Goal: Task Accomplishment & Management: Complete application form

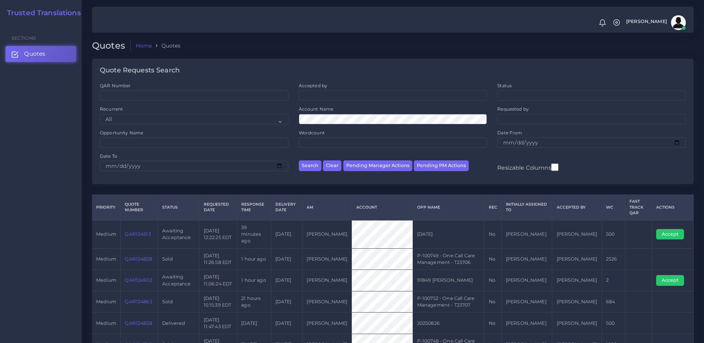
click at [136, 277] on link "QAR124902" at bounding box center [138, 280] width 27 height 6
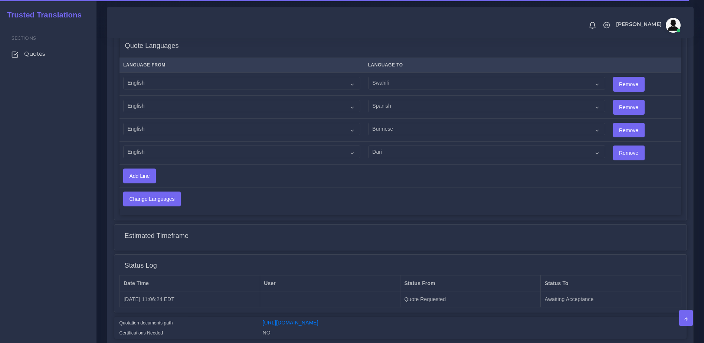
scroll to position [436, 0]
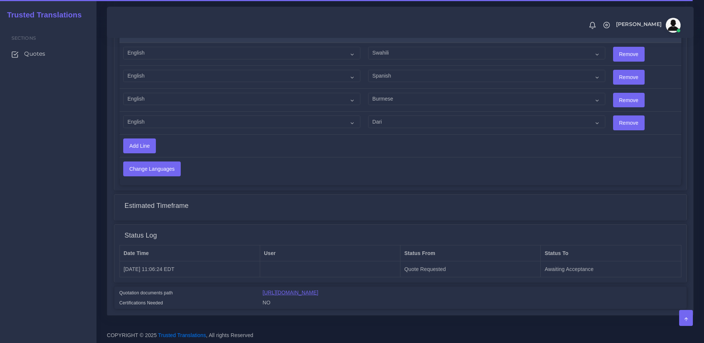
click at [318, 289] on link "[URL][DOMAIN_NAME]" at bounding box center [291, 292] width 56 height 6
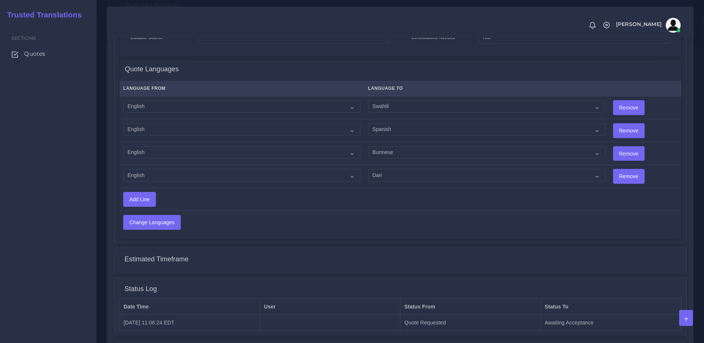
scroll to position [382, 0]
click at [223, 102] on select "Acoli Afar Afrikaans Akan Akateko Albanian American Sign Language (ASL) Amharic…" at bounding box center [241, 107] width 237 height 13
select select "14001"
click at [123, 101] on select "Acoli Afar Afrikaans Akan Akateko [DEMOGRAPHIC_DATA] American Sign Language (AS…" at bounding box center [241, 107] width 237 height 13
click at [153, 124] on select "Acoli Afar Afrikaans Akan Akateko [DEMOGRAPHIC_DATA] American Sign Language (AS…" at bounding box center [241, 130] width 237 height 13
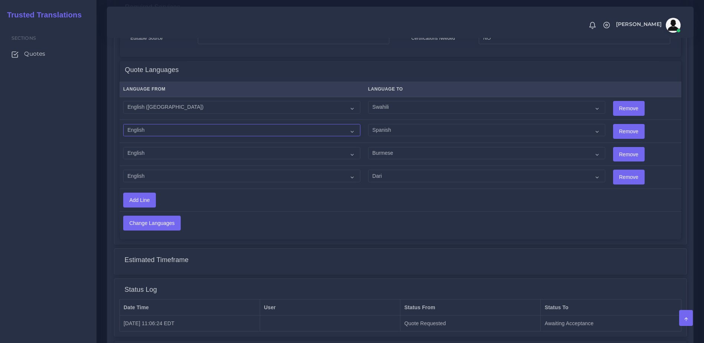
select select "14001"
click at [123, 124] on select "Acoli Afar Afrikaans Akan Akateko [DEMOGRAPHIC_DATA] American Sign Language (AS…" at bounding box center [241, 130] width 237 height 13
click at [166, 147] on select "Acoli Afar Afrikaans Akan Akateko [DEMOGRAPHIC_DATA] American Sign Language (AS…" at bounding box center [241, 153] width 237 height 13
select select "14001"
click at [123, 147] on select "Acoli Afar Afrikaans Akan Akateko Albanian American Sign Language (ASL) Amharic…" at bounding box center [241, 153] width 237 height 13
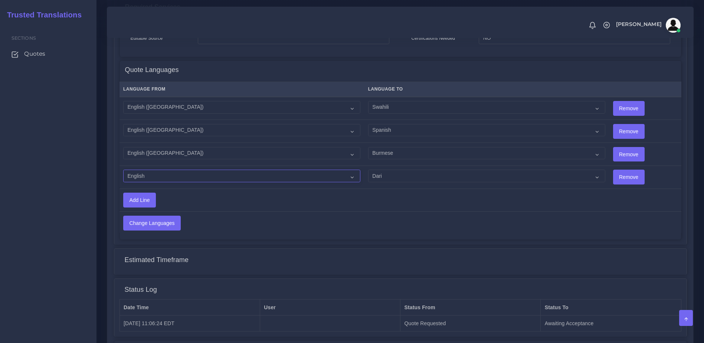
click at [169, 175] on select "Acoli Afar Afrikaans Akan Akateko Albanian American Sign Language (ASL) Amharic…" at bounding box center [241, 175] width 237 height 13
select select "14001"
click at [123, 169] on select "Acoli Afar Afrikaans Akan Akateko Albanian American Sign Language (ASL) Amharic…" at bounding box center [241, 175] width 237 height 13
click at [389, 106] on select "Acoli Afar Afrikaans Akan Akateko Albanian American Sign Language (ASL) Amharic…" at bounding box center [486, 107] width 237 height 13
drag, startPoint x: 293, startPoint y: 216, endPoint x: 343, endPoint y: 186, distance: 58.4
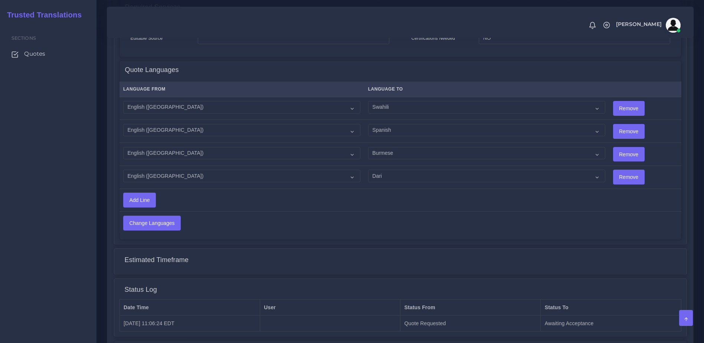
click at [293, 216] on td "Change Languages" at bounding box center [337, 222] width 437 height 23
click at [377, 126] on select "Acoli Afar Afrikaans Akan Akateko Albanian American Sign Language (ASL) Amharic…" at bounding box center [486, 130] width 237 height 13
click at [368, 124] on select "Acoli Afar Afrikaans Akan Akateko Albanian American Sign Language (ASL) Amharic…" at bounding box center [486, 130] width 237 height 13
drag, startPoint x: 403, startPoint y: 127, endPoint x: 409, endPoint y: 131, distance: 6.7
click at [403, 127] on select "Acoli Afar Afrikaans Akan Akateko Albanian American Sign Language (ASL) Amharic…" at bounding box center [486, 130] width 237 height 13
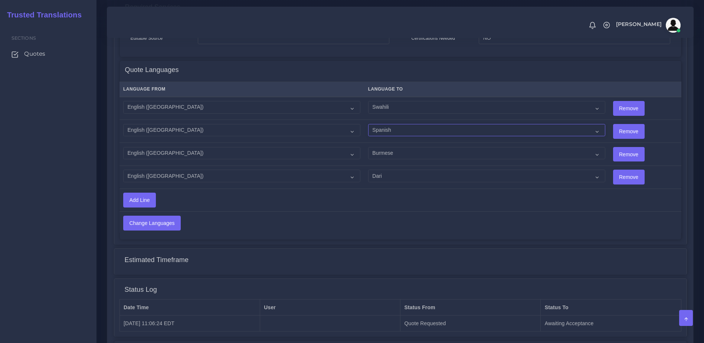
select select "15011"
click at [368, 124] on select "Acoli Afar Afrikaans Akan Akateko Albanian American Sign Language (ASL) Amharic…" at bounding box center [486, 130] width 237 height 13
click at [165, 222] on input "Change Languages" at bounding box center [151, 223] width 57 height 14
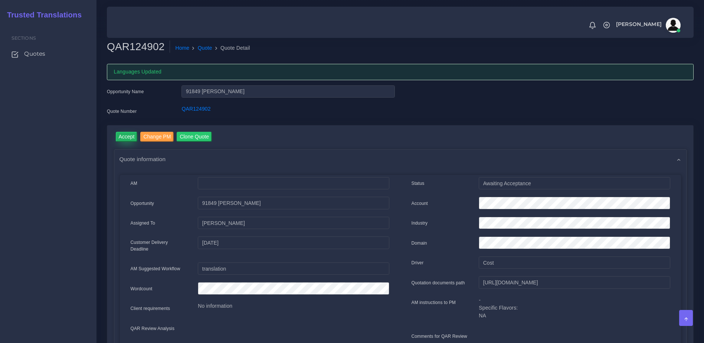
click at [124, 139] on input "Accept" at bounding box center [127, 137] width 22 height 10
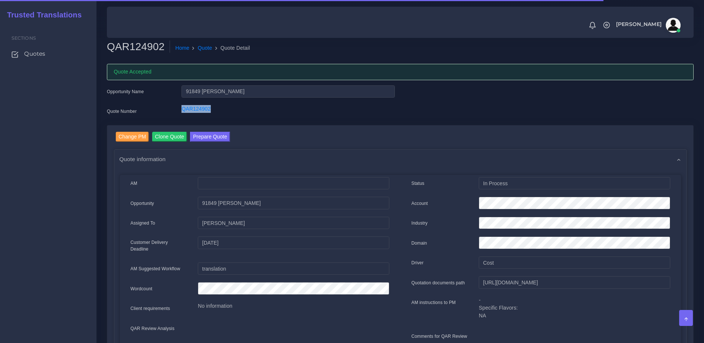
drag, startPoint x: 166, startPoint y: 108, endPoint x: 218, endPoint y: 111, distance: 52.1
click at [218, 111] on div "Quote Number QAR124902" at bounding box center [250, 112] width 299 height 15
drag, startPoint x: 218, startPoint y: 111, endPoint x: 199, endPoint y: 109, distance: 18.7
copy div "QAR124902"
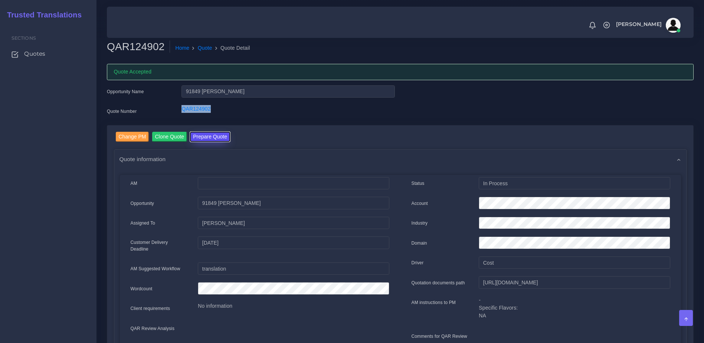
click at [204, 136] on button "Prepare Quote" at bounding box center [210, 137] width 40 height 10
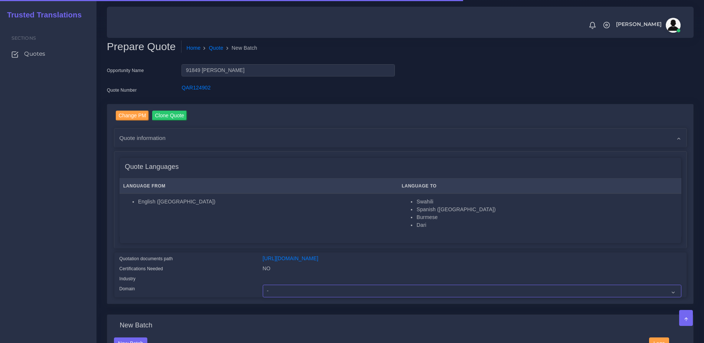
click at [284, 297] on select "- Advertising and Media Agriculture, Forestry and Fishing Architecture, Buildin…" at bounding box center [472, 290] width 418 height 13
drag, startPoint x: 638, startPoint y: 203, endPoint x: 635, endPoint y: 206, distance: 4.5
click at [638, 203] on li "Swahili" at bounding box center [546, 202] width 261 height 8
click at [303, 297] on select "- Advertising and Media Agriculture, Forestry and Fishing Architecture, Buildin…" at bounding box center [472, 290] width 418 height 13
select select "Finance - Banking"
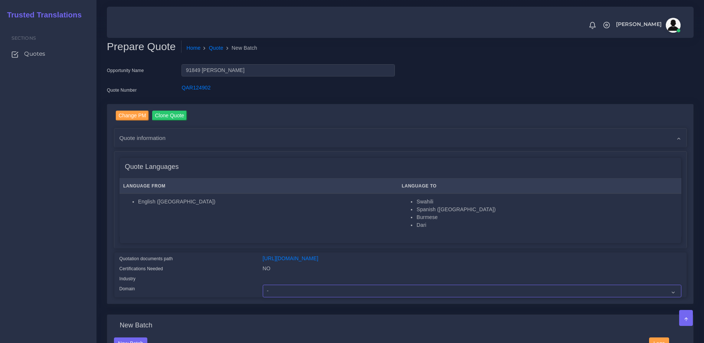
click at [263, 290] on select "- Advertising and Media Agriculture, Forestry and Fishing Architecture, Buildin…" at bounding box center [472, 290] width 418 height 13
click at [191, 260] on div "Quotation documents path" at bounding box center [185, 259] width 143 height 10
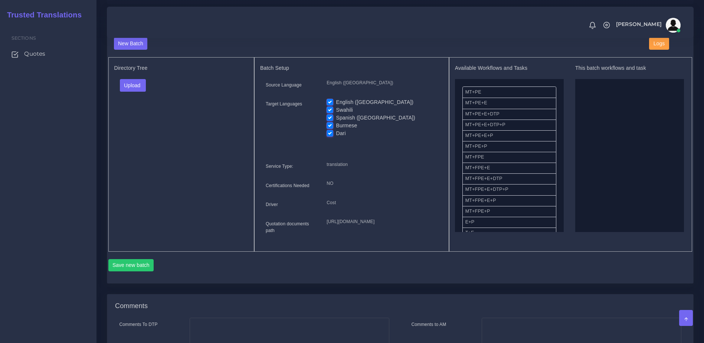
click at [336, 106] on label "English (US)" at bounding box center [375, 102] width 78 height 8
click at [330, 105] on input "English (US)" at bounding box center [329, 101] width 7 height 7
checkbox input "false"
click at [136, 90] on button "Upload" at bounding box center [133, 85] width 26 height 13
click at [146, 124] on div "Folder Files" at bounding box center [146, 109] width 52 height 30
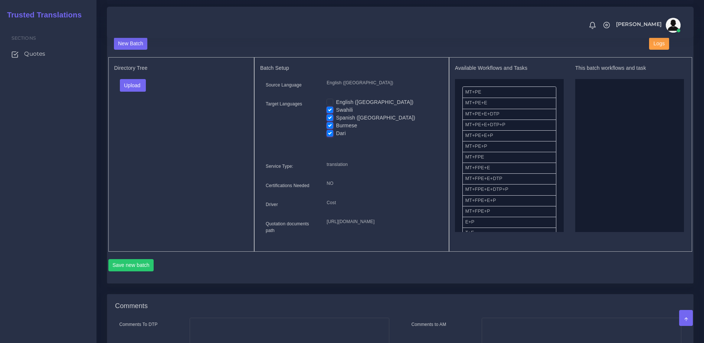
click at [128, 97] on div "Upload Folder Files un/check all" at bounding box center [181, 88] width 134 height 18
click at [129, 92] on button "Upload" at bounding box center [133, 85] width 26 height 13
click at [132, 116] on label "Files" at bounding box center [145, 113] width 51 height 9
click at [590, 50] on div "New Batch" at bounding box center [375, 43] width 535 height 13
drag, startPoint x: 485, startPoint y: 162, endPoint x: 605, endPoint y: 128, distance: 125.1
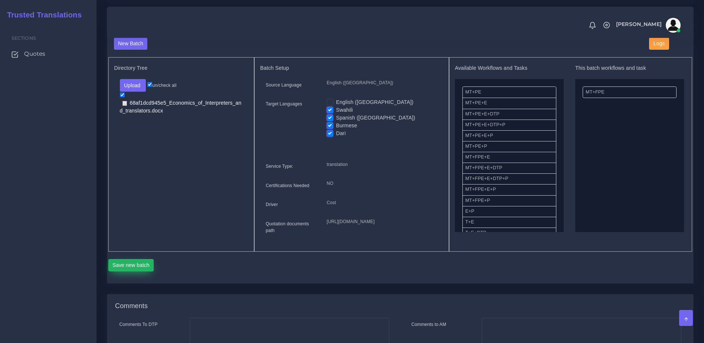
click at [142, 271] on button "Save new batch" at bounding box center [131, 265] width 46 height 13
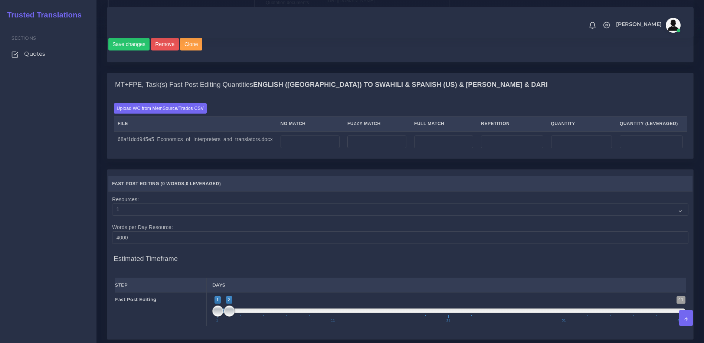
scroll to position [542, 0]
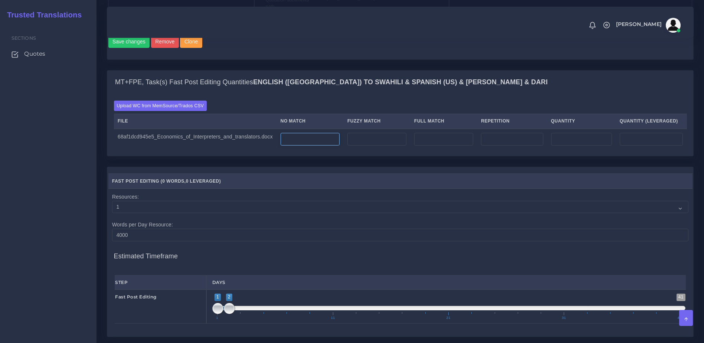
click at [280, 145] on input "number" at bounding box center [309, 139] width 59 height 13
type input "400"
click at [304, 189] on th "Fast Post Editing ( 0 Words , 0 Leveraged )" at bounding box center [400, 181] width 584 height 15
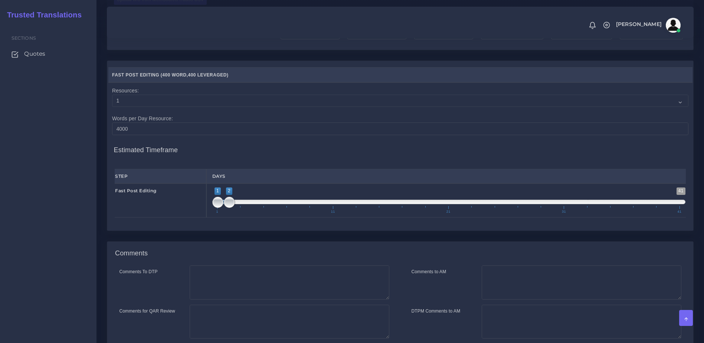
scroll to position [696, 0]
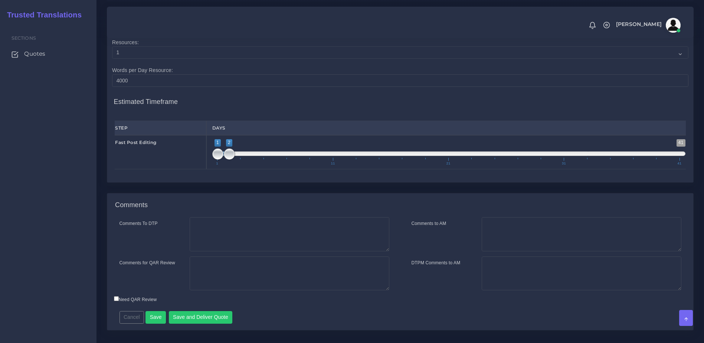
drag, startPoint x: 234, startPoint y: 187, endPoint x: 230, endPoint y: 183, distance: 5.0
click at [238, 165] on span "1 11 21 31 41" at bounding box center [448, 161] width 462 height 7
type input "1;3"
drag, startPoint x: 230, startPoint y: 183, endPoint x: 239, endPoint y: 183, distance: 8.9
click at [239, 159] on span at bounding box center [240, 153] width 11 height 11
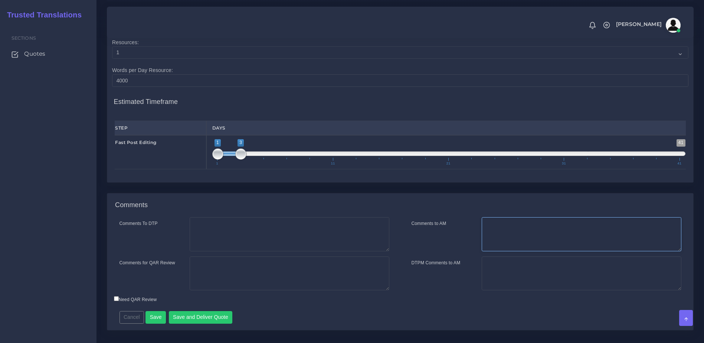
click at [515, 251] on textarea "Comments to AM" at bounding box center [581, 234] width 200 height 34
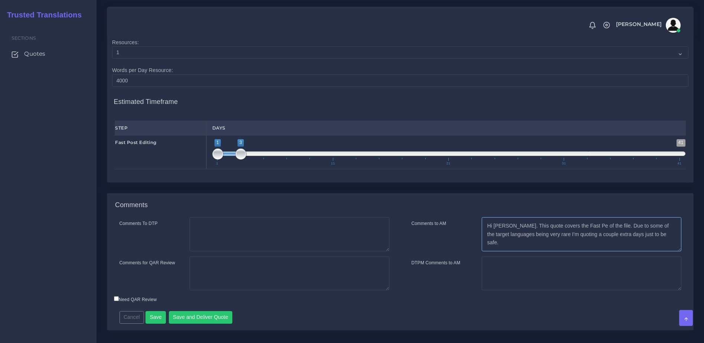
click at [545, 251] on textarea "Hi Kevin. This quote covers the Fast Pe of the file. Due to some of the target …" at bounding box center [581, 234] width 200 height 34
click at [661, 251] on textarea "Hi Kevin. This quote covers the Fast Pe of the file. Due to some of the target …" at bounding box center [581, 234] width 200 height 34
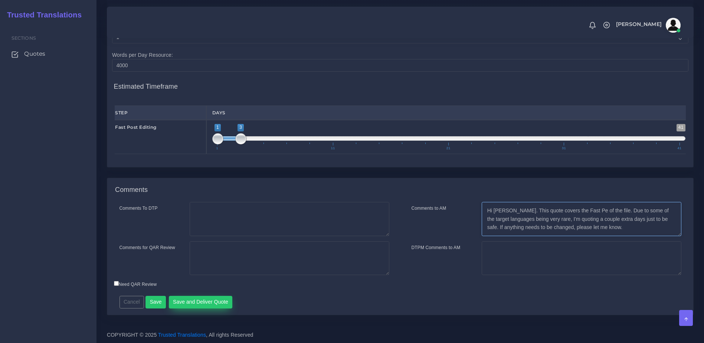
type textarea "Hi [PERSON_NAME]. This quote covers the Fast Pe of the file. Due to some of the…"
click at [179, 306] on button "Save and Deliver Quote" at bounding box center [201, 302] width 64 height 13
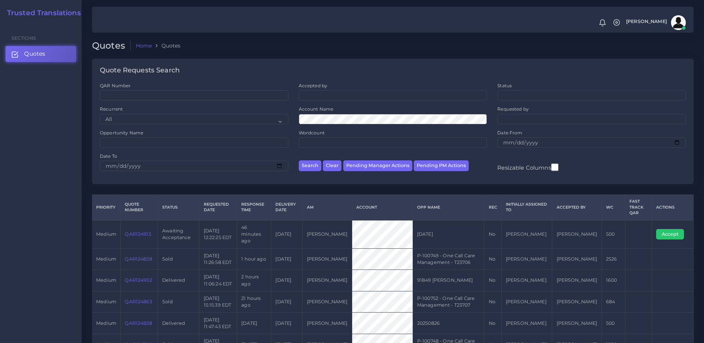
click at [135, 231] on link "QAR124913" at bounding box center [138, 234] width 26 height 6
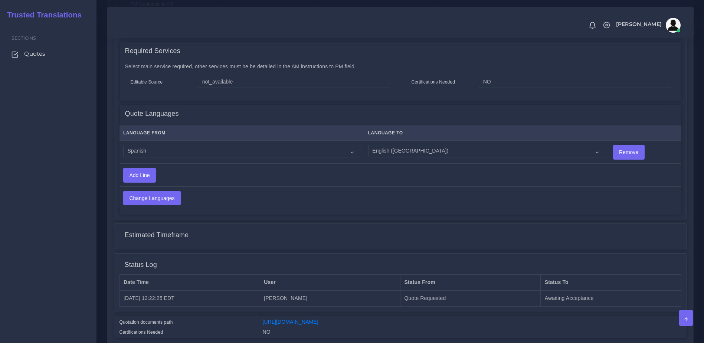
scroll to position [367, 0]
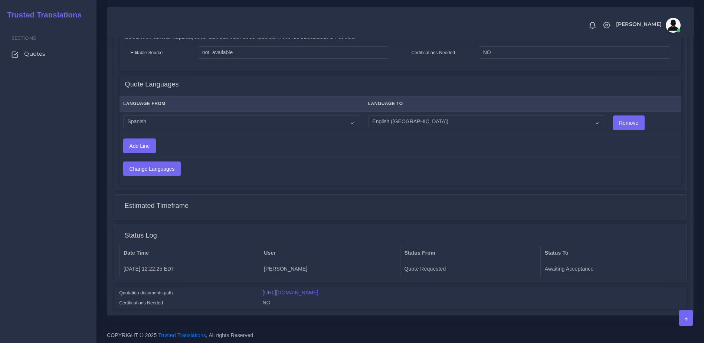
click at [318, 291] on link "[URL][DOMAIN_NAME]" at bounding box center [291, 292] width 56 height 6
click at [422, 179] on div "Language From Language To Acoli Afar Afrikaans Akan Akateko Remove Add Line" at bounding box center [400, 139] width 561 height 91
click at [179, 119] on select "Acoli Afar Afrikaans Akan Akateko [DEMOGRAPHIC_DATA] American Sign Language (AS…" at bounding box center [241, 121] width 237 height 13
select select "15011"
click at [123, 115] on select "Acoli Afar Afrikaans Akan Akateko Albanian American Sign Language (ASL) Amharic…" at bounding box center [241, 121] width 237 height 13
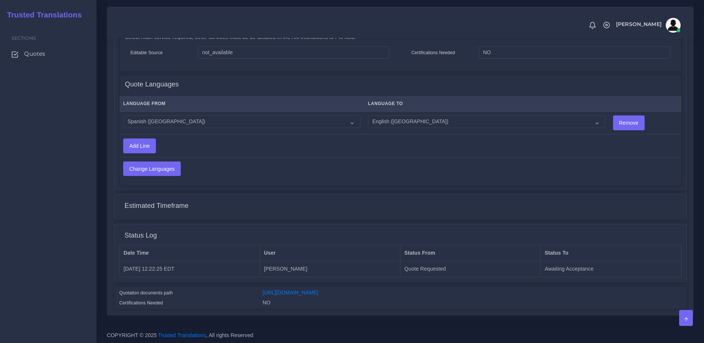
click at [160, 172] on td "Change Languages" at bounding box center [337, 168] width 437 height 23
click at [154, 168] on input "Change Languages" at bounding box center [151, 169] width 57 height 14
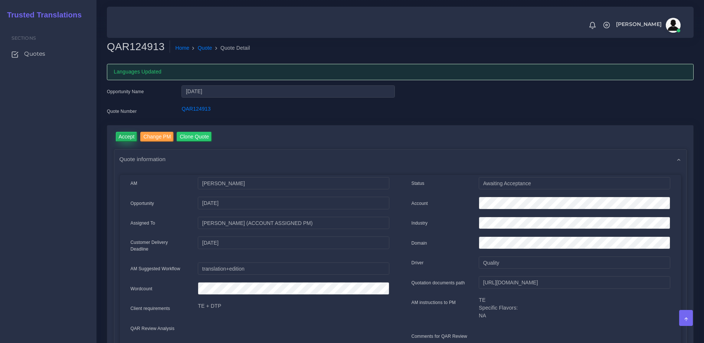
click at [128, 132] on input "Accept" at bounding box center [127, 137] width 22 height 10
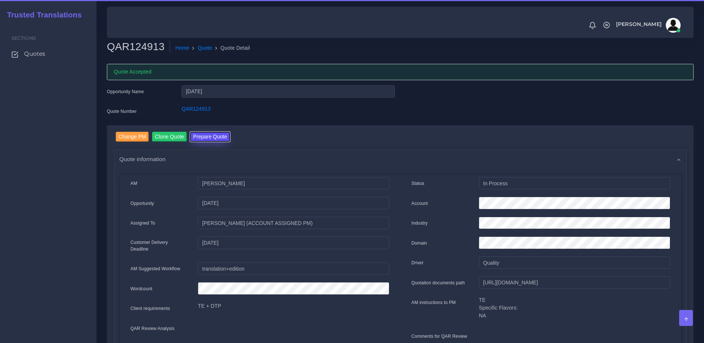
click at [210, 135] on button "Prepare Quote" at bounding box center [210, 137] width 40 height 10
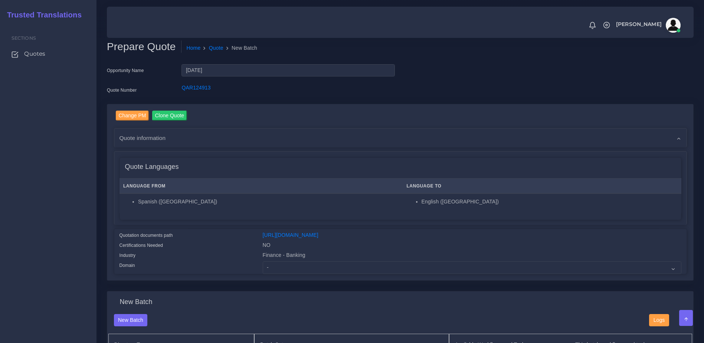
click at [276, 261] on div "Finance - Banking" at bounding box center [471, 256] width 429 height 10
click at [278, 274] on select "- Advertising and Media Agriculture, Forestry and Fishing Architecture, Buildin…" at bounding box center [472, 267] width 418 height 13
select select "Finance - Banking"
click at [263, 267] on select "- Advertising and Media Agriculture, Forestry and Fishing Architecture, Buildin…" at bounding box center [472, 267] width 418 height 13
click at [248, 209] on td "Spanish ([GEOGRAPHIC_DATA])" at bounding box center [260, 203] width 283 height 21
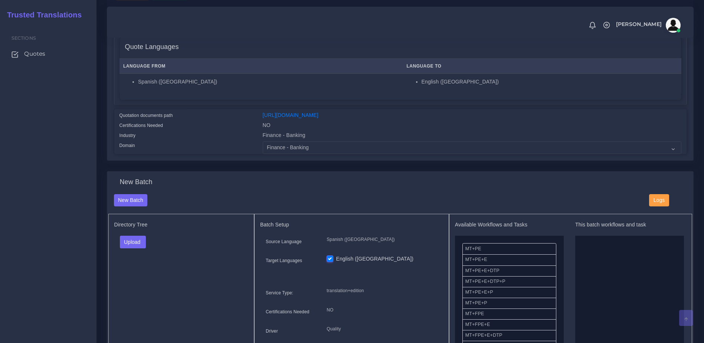
scroll to position [214, 0]
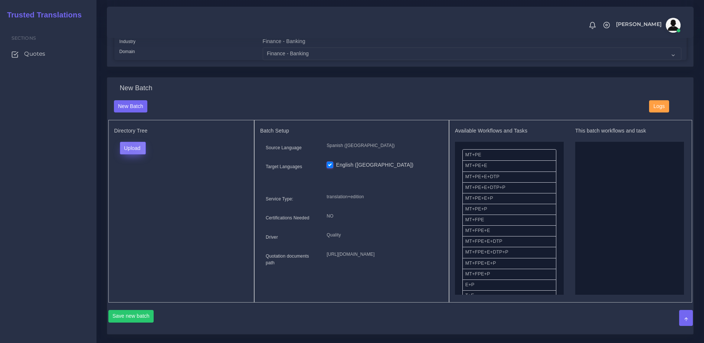
click at [131, 152] on button "Upload" at bounding box center [133, 148] width 26 height 13
click at [135, 181] on label "Files" at bounding box center [145, 176] width 51 height 9
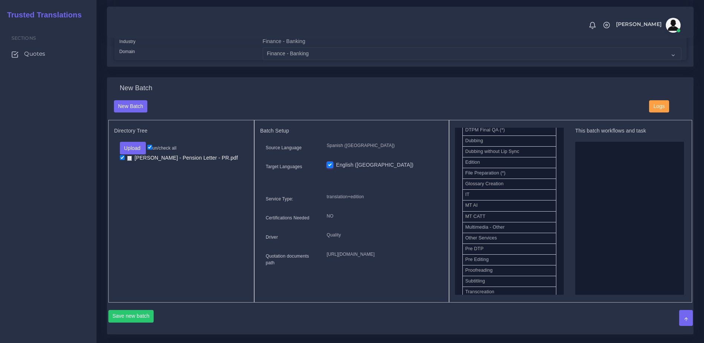
scroll to position [231, 0]
drag, startPoint x: 494, startPoint y: 201, endPoint x: 543, endPoint y: 226, distance: 54.7
drag, startPoint x: 494, startPoint y: 198, endPoint x: 577, endPoint y: 214, distance: 84.7
drag, startPoint x: 487, startPoint y: 207, endPoint x: 642, endPoint y: 186, distance: 156.4
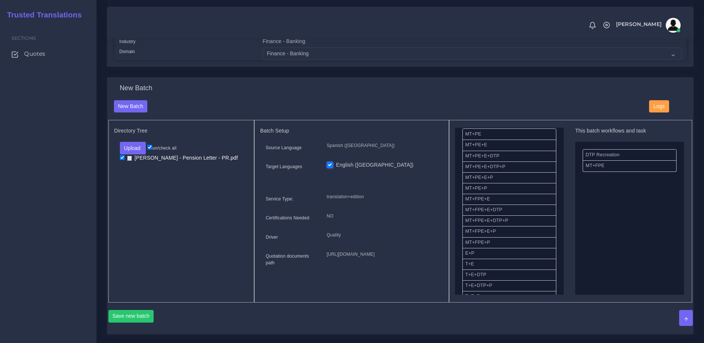
drag, startPoint x: 557, startPoint y: 175, endPoint x: 559, endPoint y: 219, distance: 44.2
click at [559, 219] on div "Available Workflows and Tasks MT+PE MT+PE+E MT+PE+E+DTP MT+PE+E+DTP+P MT+PE+E+P…" at bounding box center [509, 211] width 109 height 167
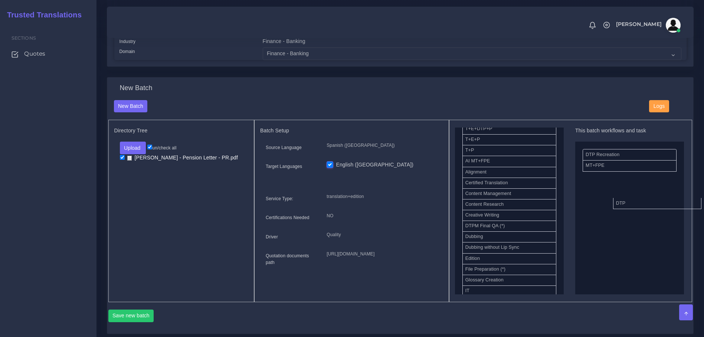
drag, startPoint x: 490, startPoint y: 230, endPoint x: 648, endPoint y: 205, distance: 160.4
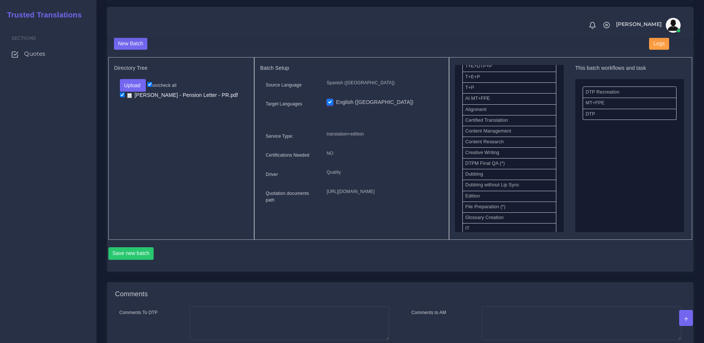
scroll to position [277, 0]
click at [143, 258] on button "Save new batch" at bounding box center [131, 252] width 46 height 13
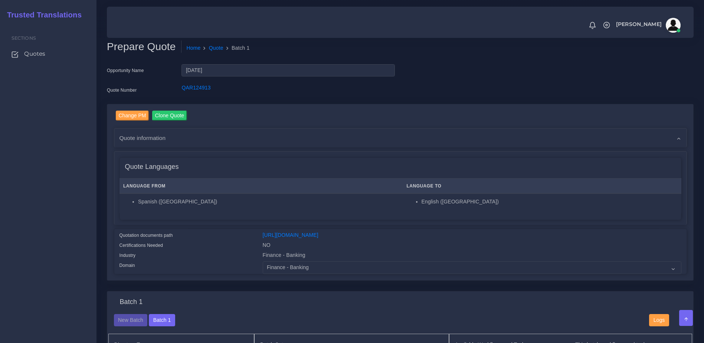
click at [42, 177] on div "Sections Quotes" at bounding box center [48, 183] width 96 height 320
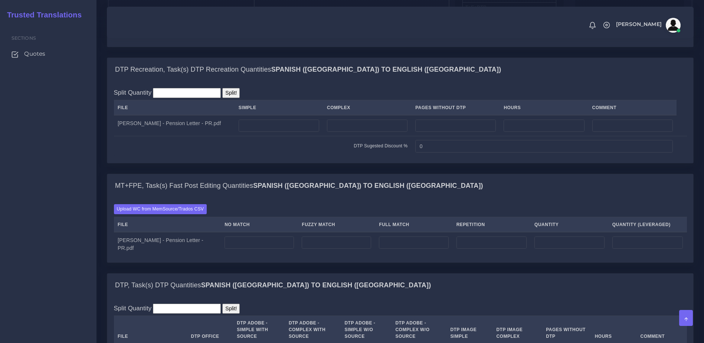
scroll to position [509, 0]
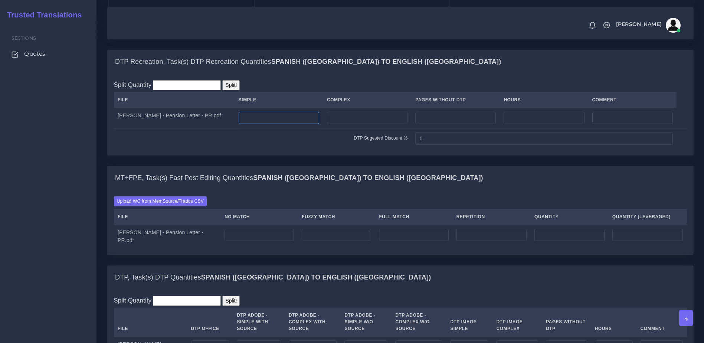
click at [261, 124] on input "number" at bounding box center [278, 118] width 80 height 13
type input "1"
click at [243, 241] on input "number" at bounding box center [258, 234] width 69 height 13
type input "80"
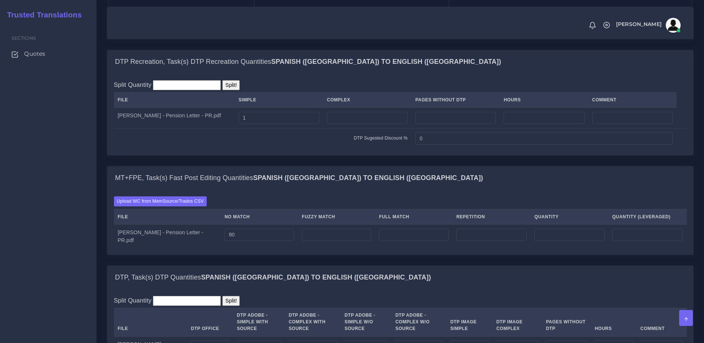
type input "80"
click at [268, 265] on div "MT+FPE, Task(s) Fast Post Editing Quantities Spanish (US) TO English (US) Uploa…" at bounding box center [399, 215] width 597 height 99
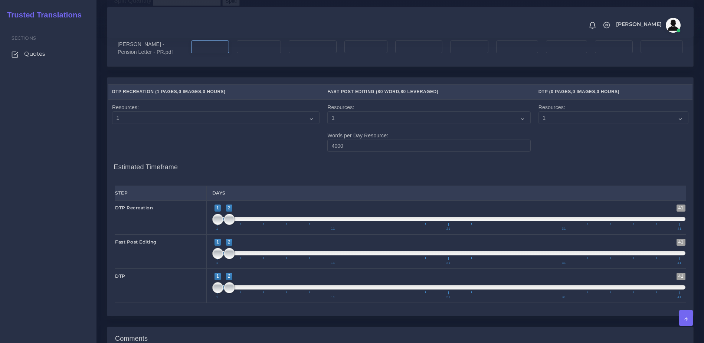
click at [200, 53] on input "number" at bounding box center [210, 46] width 38 height 13
type input "1"
click at [294, 171] on h4 "Estimated Timeframe" at bounding box center [400, 164] width 573 height 16
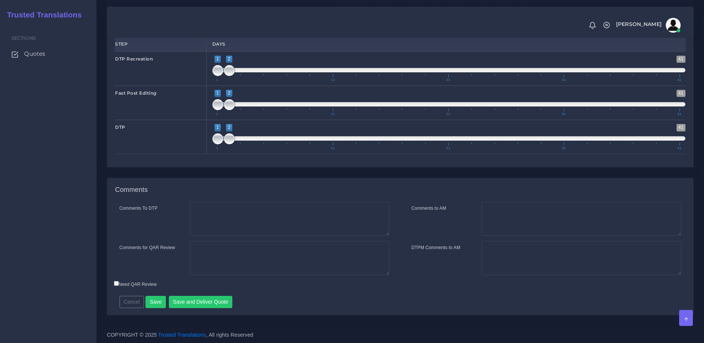
drag, startPoint x: 224, startPoint y: 76, endPoint x: 215, endPoint y: 81, distance: 10.6
click at [215, 76] on span "1 41 1 2 1 — 2 1 11 21 31 41" at bounding box center [448, 69] width 473 height 26
type input "1;1"
drag, startPoint x: 215, startPoint y: 70, endPoint x: 211, endPoint y: 72, distance: 4.0
click at [211, 72] on div "1 41 1 2 1 — 2 1 11 21 31 41 1;1" at bounding box center [448, 69] width 485 height 34
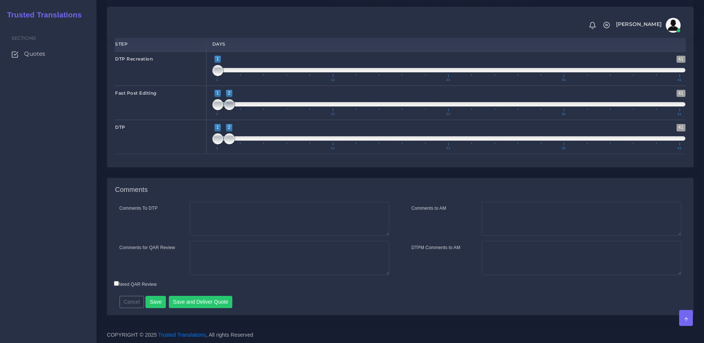
type input "1;1"
drag, startPoint x: 229, startPoint y: 102, endPoint x: 214, endPoint y: 107, distance: 15.6
click at [215, 102] on span at bounding box center [217, 104] width 11 height 11
drag, startPoint x: 234, startPoint y: 135, endPoint x: 205, endPoint y: 135, distance: 29.3
click at [205, 135] on div "DTP 1 41 1 2 1 — 2 1 11 21 31 41 1;2" at bounding box center [400, 137] width 582 height 34
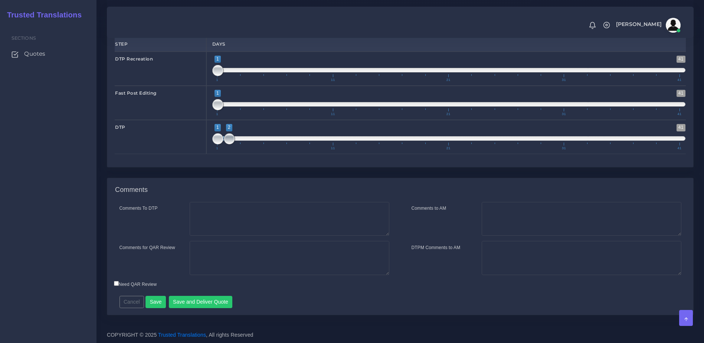
type input "1;1"
drag, startPoint x: 224, startPoint y: 141, endPoint x: 215, endPoint y: 145, distance: 10.6
click at [199, 141] on div "DTP 1 41 1 2 1 — 2 1 11 21 31 41 1;1" at bounding box center [400, 137] width 582 height 34
click at [566, 214] on textarea "Comments to AM" at bounding box center [581, 219] width 200 height 34
type textarea "Hi Kurt. This quote covers the preparation, Fast PE and DTP of the file."
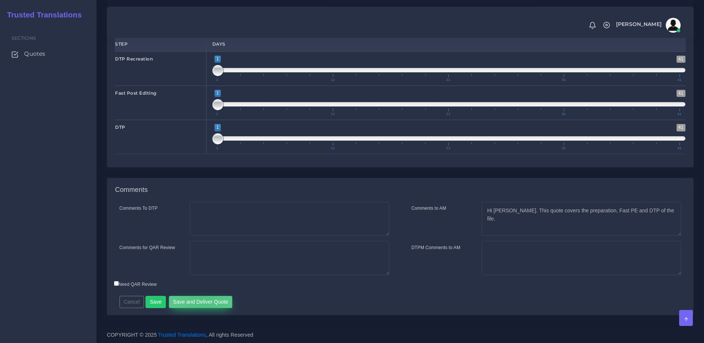
click at [201, 302] on button "Save and Deliver Quote" at bounding box center [201, 302] width 64 height 13
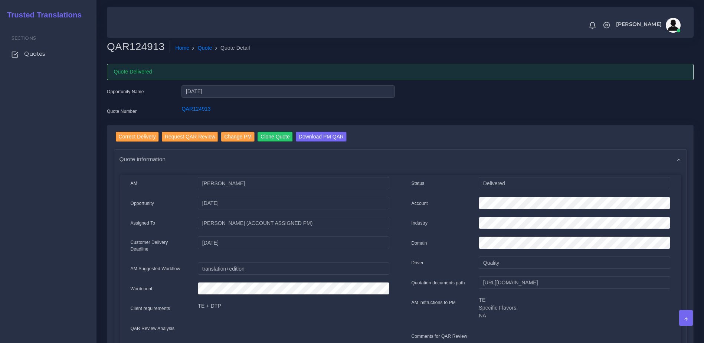
click at [26, 65] on ul "Sections Quotes" at bounding box center [48, 44] width 96 height 43
click at [26, 55] on span "Quotes" at bounding box center [36, 54] width 21 height 8
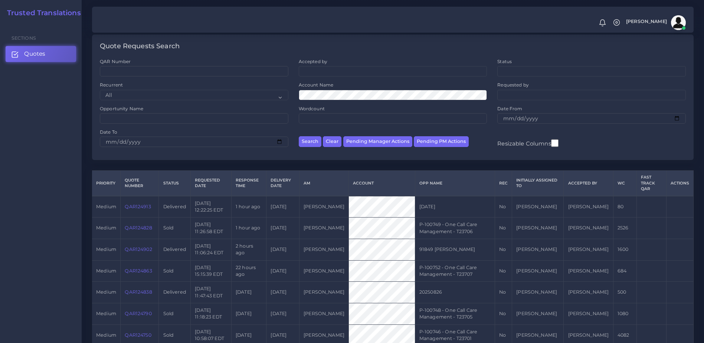
scroll to position [37, 0]
